Goal: Information Seeking & Learning: Learn about a topic

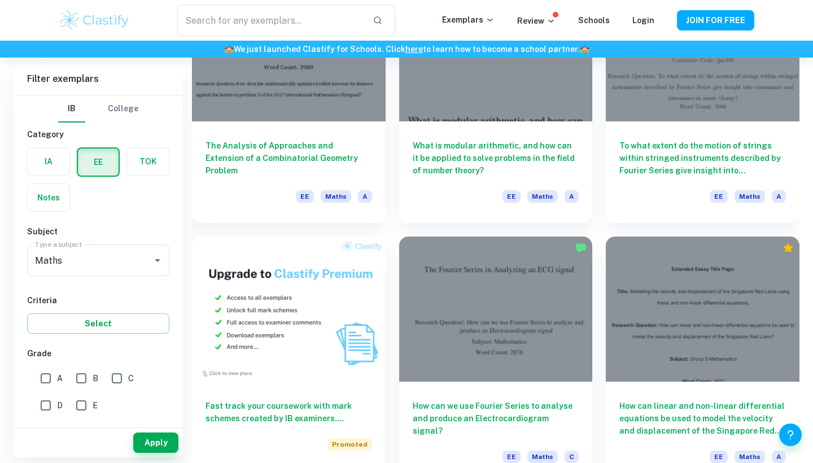
scroll to position [413, 0]
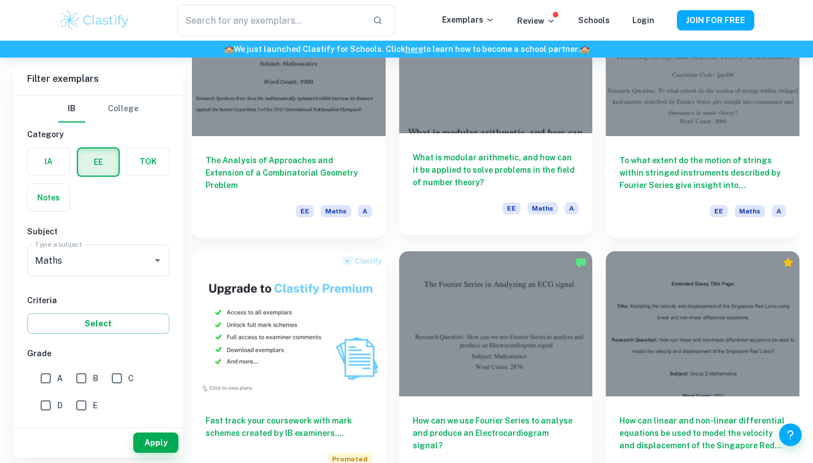
click at [493, 178] on h6 "What is modular arithmetic, and how can it be applied to solve problems in the …" at bounding box center [496, 169] width 166 height 37
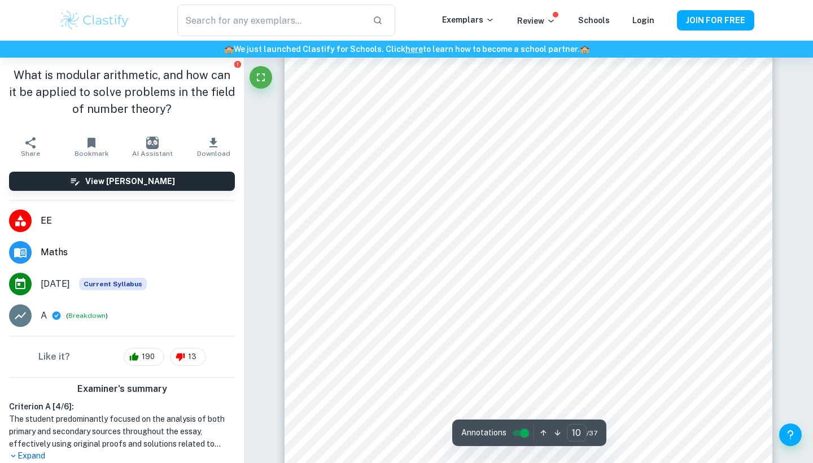
scroll to position [6715, 0]
type input "11"
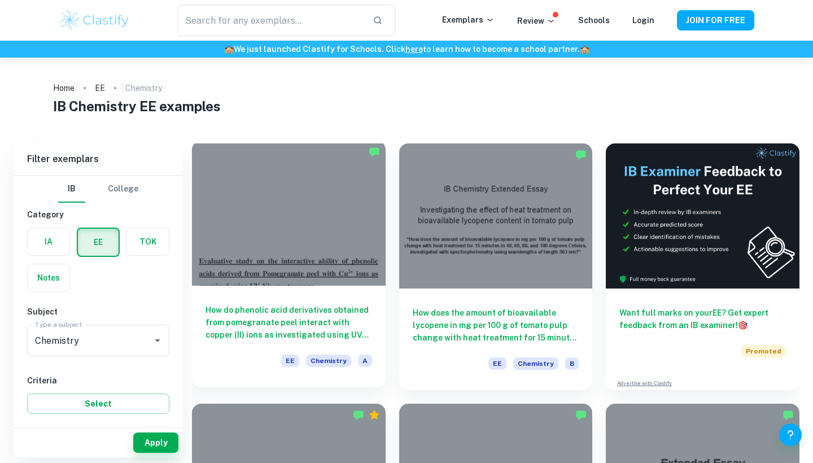
click at [343, 328] on h6 "How do phenolic acid derivatives obtained from pomegranate peel interact with c…" at bounding box center [288, 322] width 166 height 37
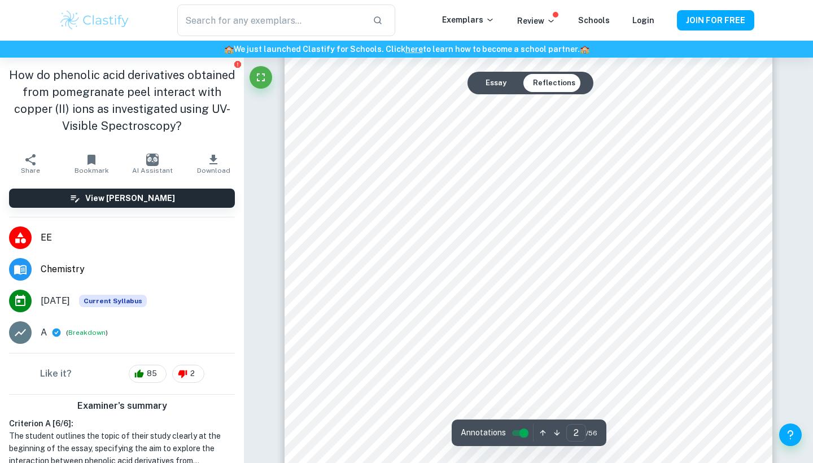
scroll to position [975, 0]
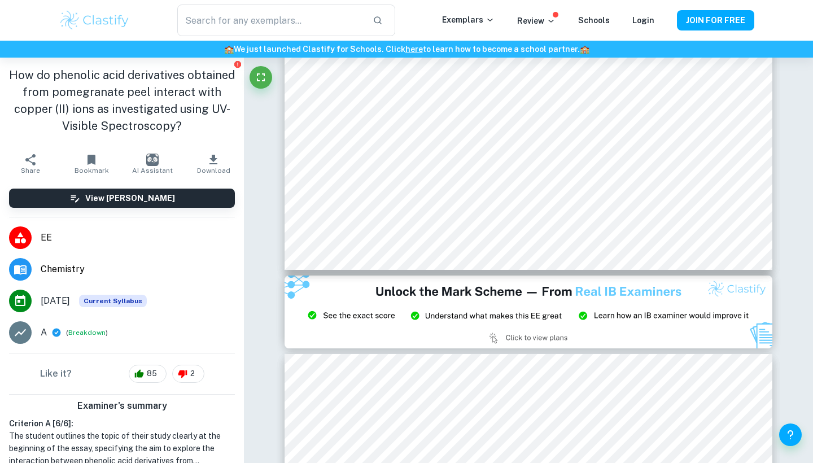
type input "3"
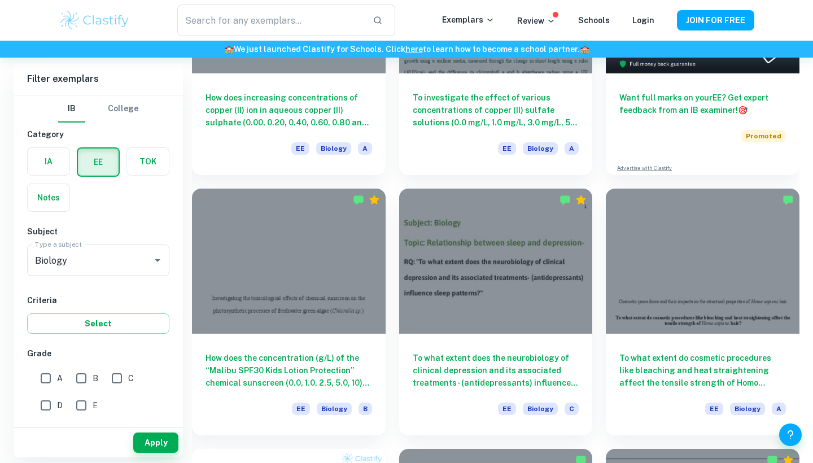
scroll to position [344, 0]
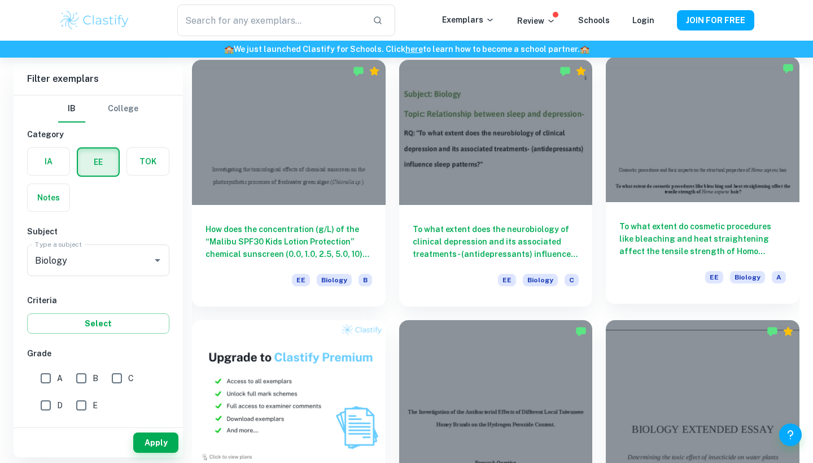
click at [662, 239] on h6 "To what extent do cosmetic procedures like bleaching and heat straightening aff…" at bounding box center [702, 238] width 166 height 37
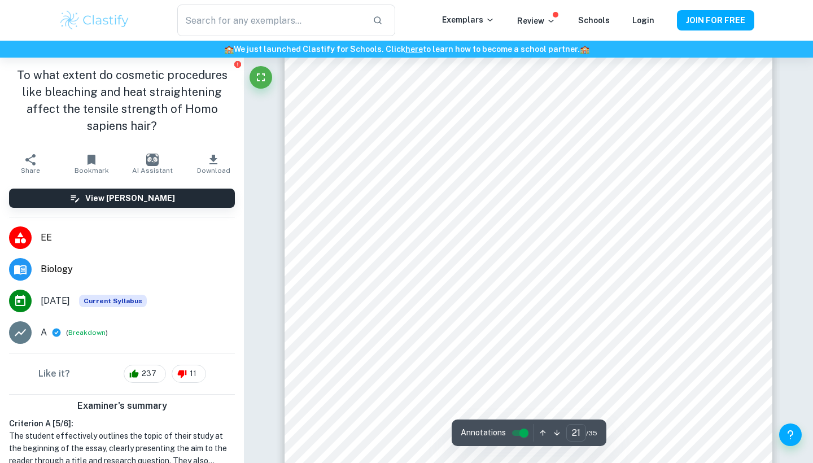
scroll to position [13500, 0]
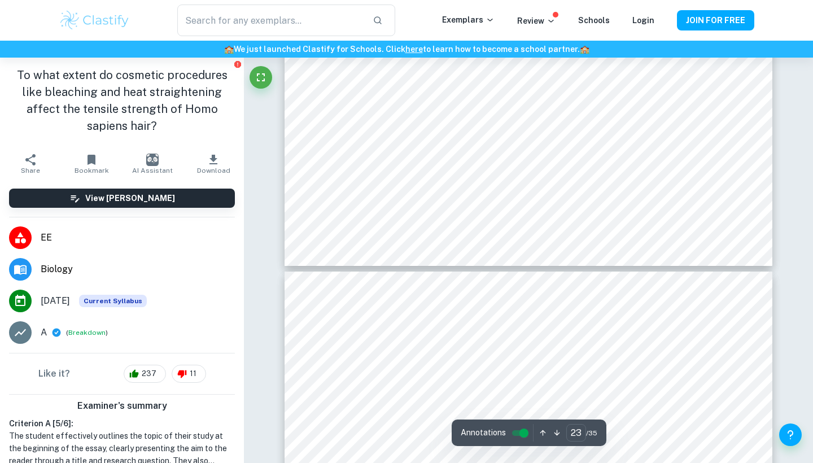
type input "24"
